Goal: Task Accomplishment & Management: Manage account settings

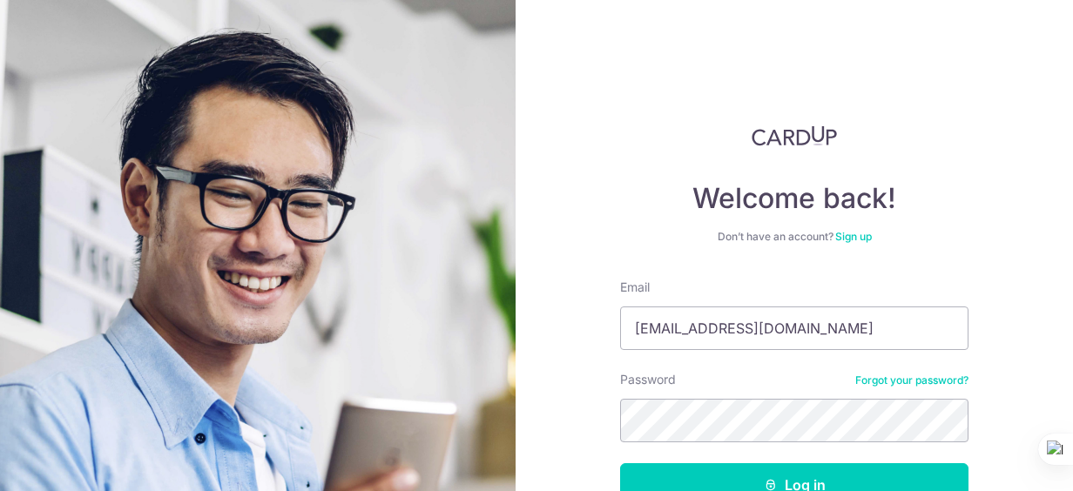
scroll to position [112, 0]
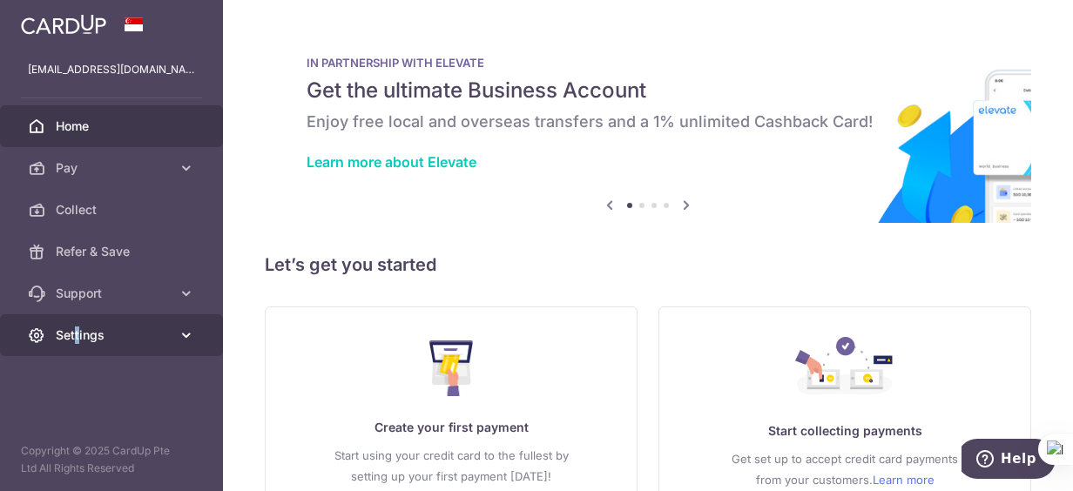
click at [77, 333] on span "Settings" at bounding box center [113, 335] width 115 height 17
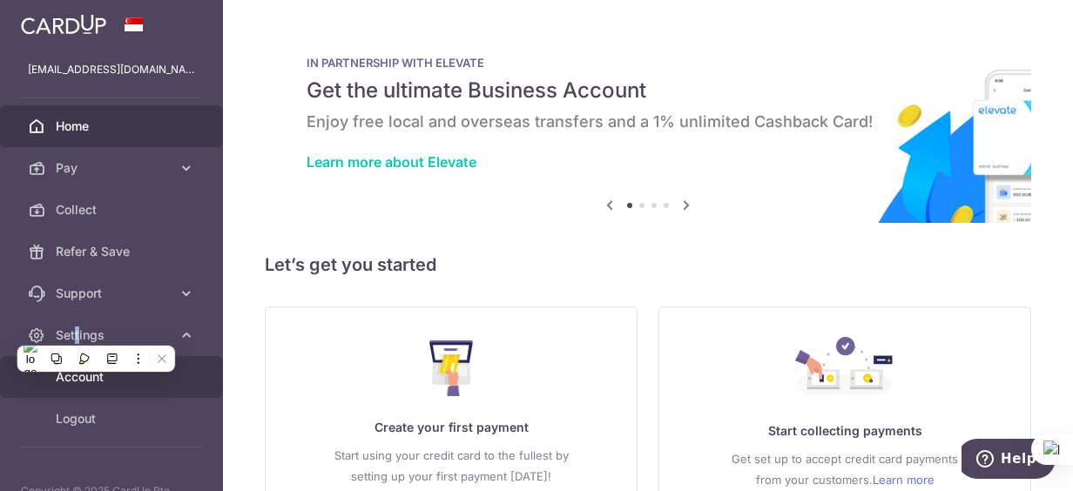
drag, startPoint x: 77, startPoint y: 333, endPoint x: 95, endPoint y: 378, distance: 48.9
click at [96, 378] on span "Account" at bounding box center [113, 376] width 115 height 17
click at [95, 378] on span "Account" at bounding box center [113, 376] width 115 height 17
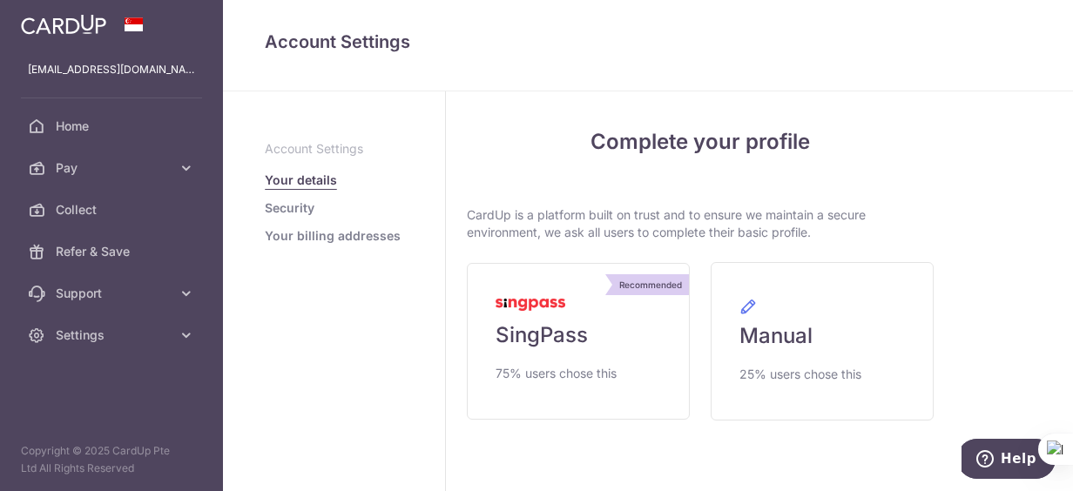
click at [309, 183] on link "Your details" at bounding box center [301, 180] width 72 height 17
click at [308, 211] on link "Security" at bounding box center [290, 207] width 50 height 17
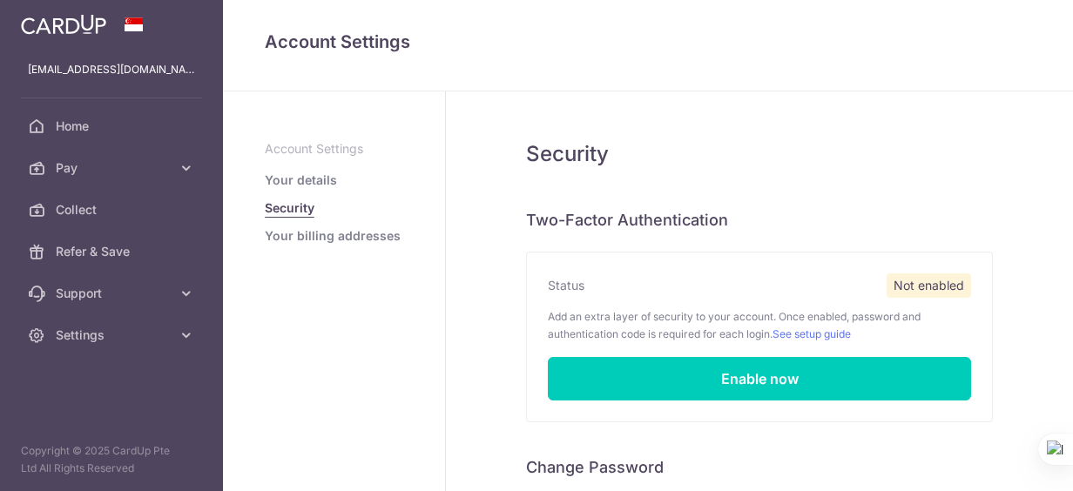
click at [308, 226] on ul "Account Settings Your details Security Your billing addresses" at bounding box center [334, 192] width 139 height 105
click at [301, 244] on link "Your billing addresses" at bounding box center [333, 235] width 136 height 17
click at [300, 243] on link "Your billing addresses" at bounding box center [333, 235] width 136 height 17
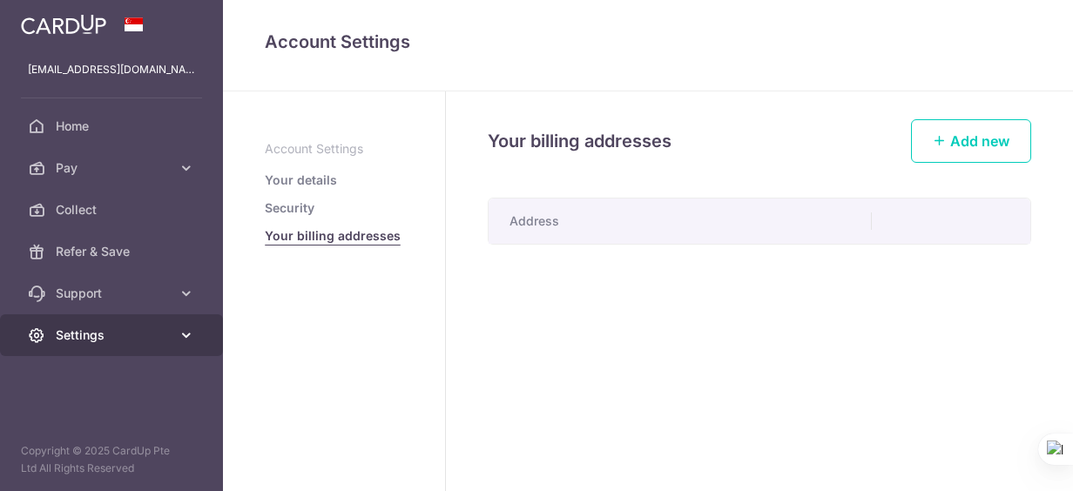
click at [85, 331] on span "Settings" at bounding box center [113, 335] width 115 height 17
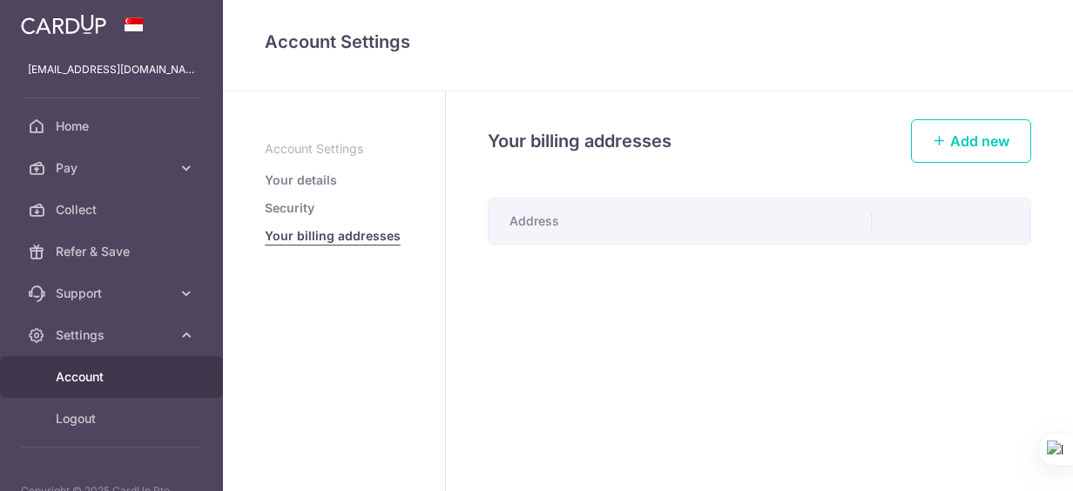
click at [80, 378] on span "Account" at bounding box center [113, 376] width 115 height 17
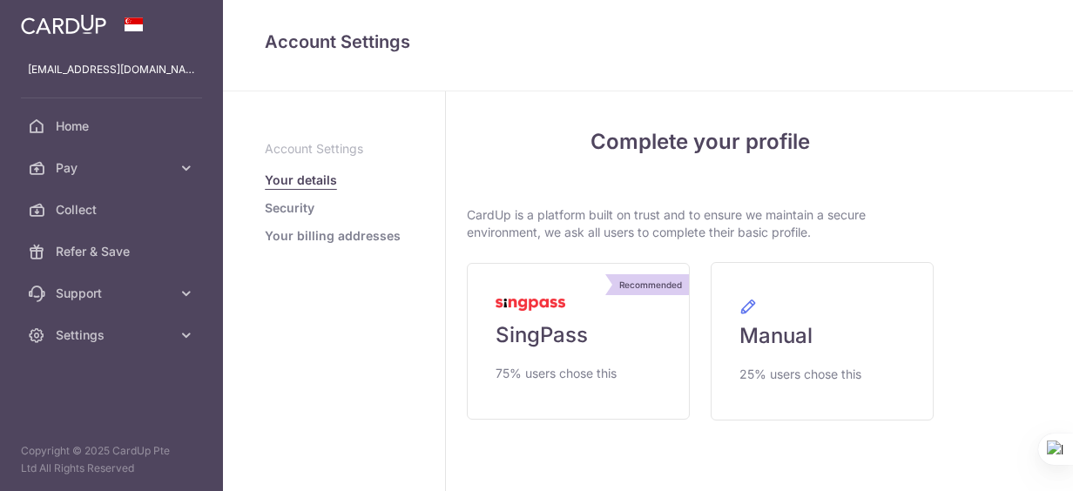
click at [307, 179] on link "Your details" at bounding box center [301, 180] width 72 height 17
click at [301, 181] on link "Your details" at bounding box center [301, 180] width 72 height 17
click at [312, 181] on link "Your details" at bounding box center [301, 180] width 72 height 17
